Goal: Task Accomplishment & Management: Manage account settings

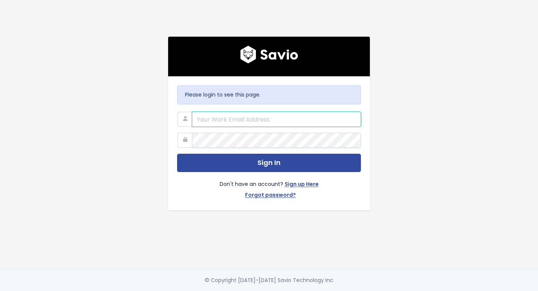
click at [209, 123] on input "email" at bounding box center [276, 119] width 169 height 15
type input "jack.bayliss@tradifyhq.com"
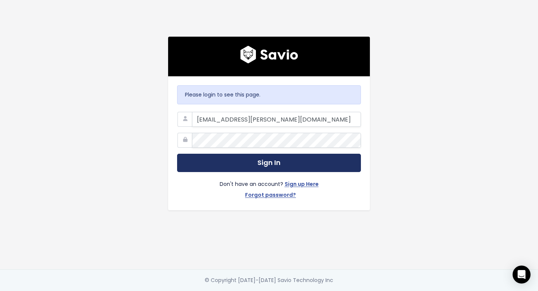
click at [239, 165] on button "Sign In" at bounding box center [269, 163] width 184 height 18
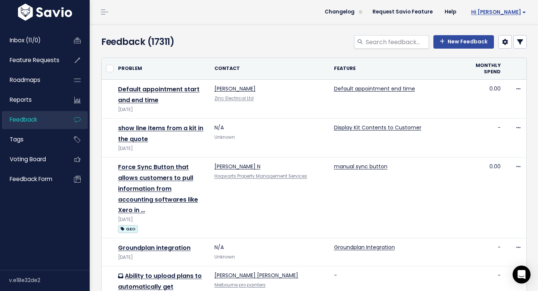
click at [517, 12] on span "Hi [PERSON_NAME]" at bounding box center [498, 12] width 55 height 6
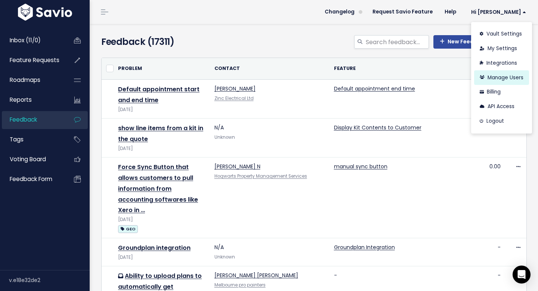
click at [510, 71] on link "Manage Users" at bounding box center [501, 77] width 55 height 15
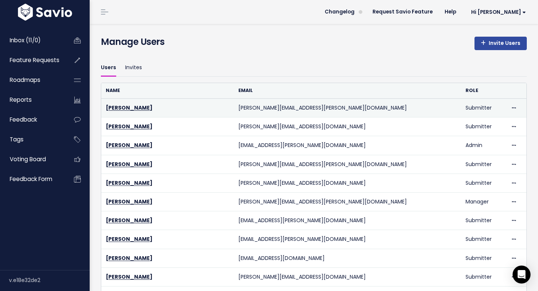
scroll to position [581, 0]
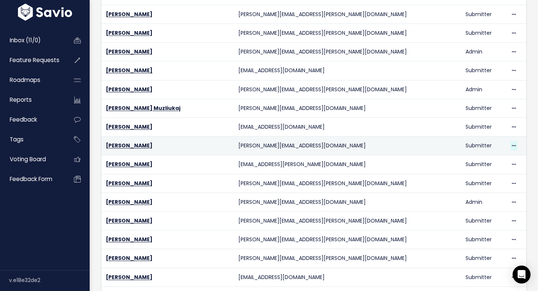
click at [512, 144] on icon at bounding box center [514, 146] width 4 height 5
click at [478, 166] on link "Delete" at bounding box center [489, 166] width 54 height 15
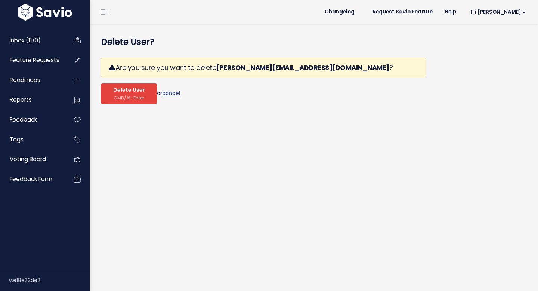
click at [129, 97] on span "CMD/⌘-Enter" at bounding box center [129, 98] width 31 height 6
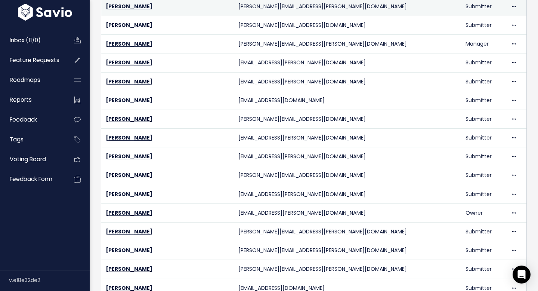
scroll to position [187, 0]
